Goal: Answer question/provide support: Share knowledge or assist other users

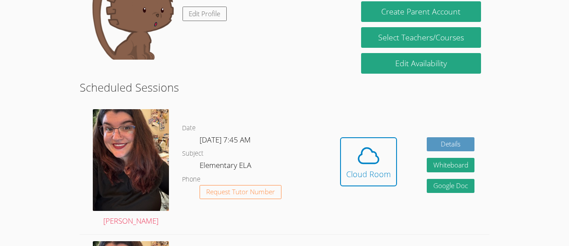
scroll to position [113, 0]
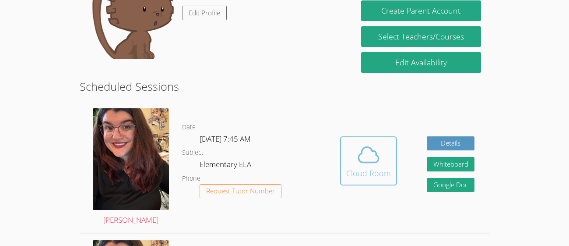
click at [377, 170] on div "Cloud Room" at bounding box center [368, 173] width 45 height 12
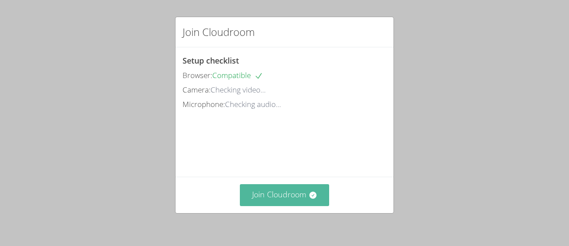
click at [311, 197] on icon at bounding box center [312, 194] width 7 height 7
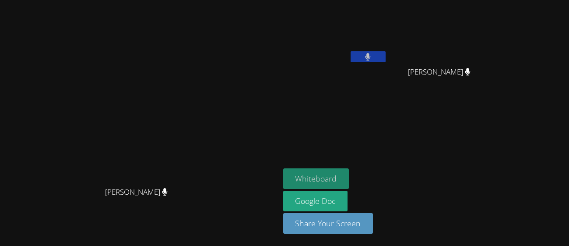
click at [349, 175] on button "Whiteboard" at bounding box center [316, 178] width 66 height 21
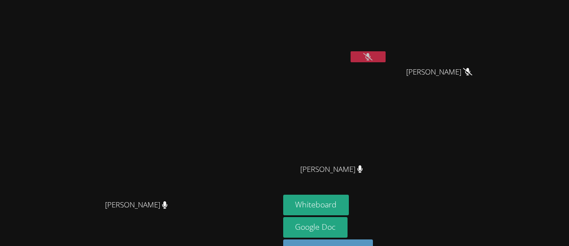
click at [386, 57] on button at bounding box center [368, 56] width 35 height 11
click at [386, 60] on button at bounding box center [368, 56] width 35 height 11
click at [386, 58] on button at bounding box center [368, 56] width 35 height 11
click at [386, 60] on button at bounding box center [368, 56] width 35 height 11
click at [386, 56] on button at bounding box center [368, 56] width 35 height 11
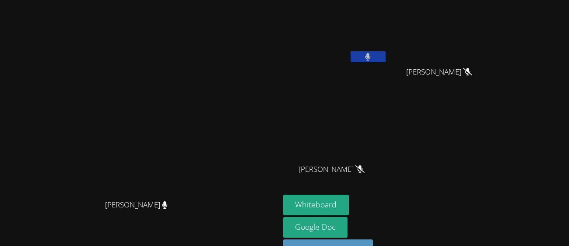
click at [371, 58] on icon at bounding box center [368, 56] width 6 height 7
click at [387, 48] on video at bounding box center [335, 33] width 104 height 59
click at [386, 53] on button at bounding box center [368, 56] width 35 height 11
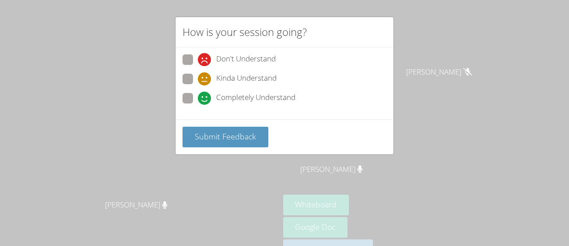
click at [198, 105] on span at bounding box center [198, 105] width 0 height 0
click at [198, 100] on input "Completely Understand" at bounding box center [201, 96] width 7 height 7
radio input "true"
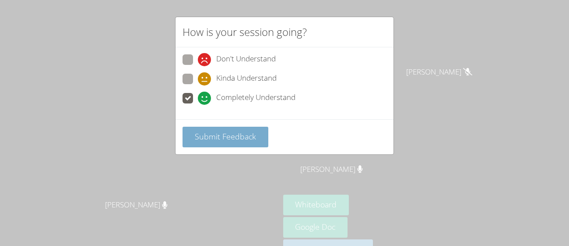
click at [244, 138] on span "Submit Feedback" at bounding box center [225, 136] width 61 height 11
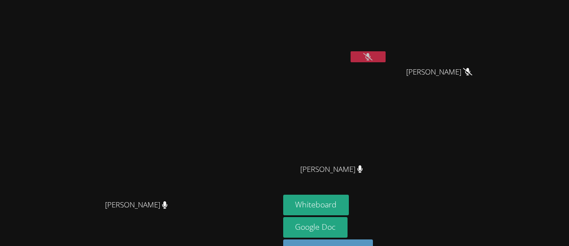
click at [373, 55] on icon at bounding box center [367, 56] width 9 height 7
